Goal: Task Accomplishment & Management: Complete application form

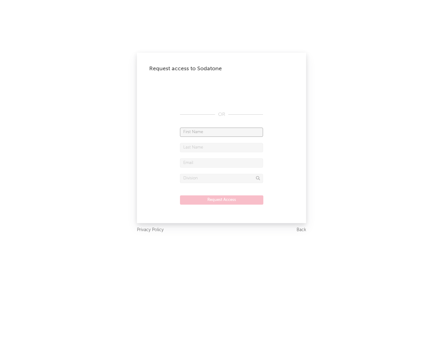
click at [222, 132] on input "text" at bounding box center [221, 131] width 83 height 9
type input "[PERSON_NAME]"
click at [222, 147] on input "text" at bounding box center [221, 147] width 83 height 9
type input "[PERSON_NAME]"
click at [222, 162] on input "text" at bounding box center [221, 162] width 83 height 9
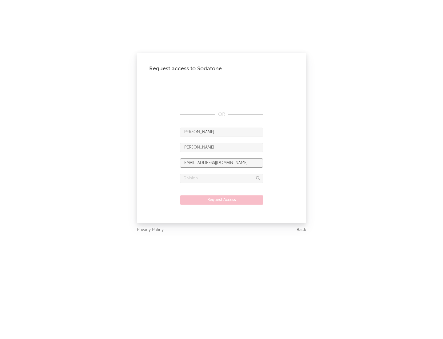
type input "[EMAIL_ADDRESS][DOMAIN_NAME]"
click at [222, 178] on input "text" at bounding box center [221, 178] width 83 height 9
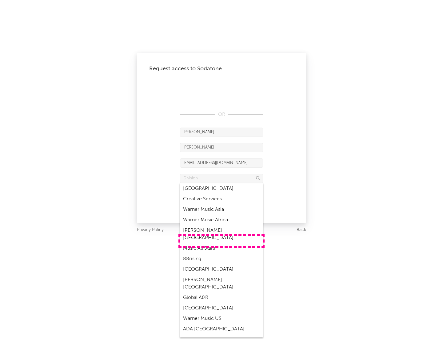
click at [222, 243] on div "Music All Stars" at bounding box center [221, 248] width 83 height 10
type input "Music All Stars"
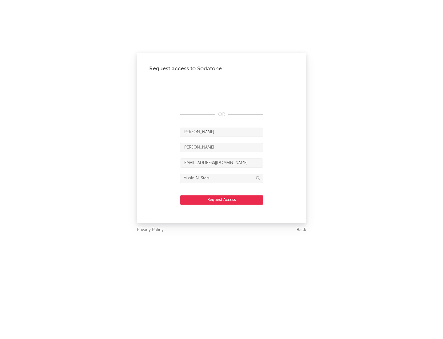
click at [222, 199] on button "Request Access" at bounding box center [221, 199] width 83 height 9
